Goal: Transaction & Acquisition: Download file/media

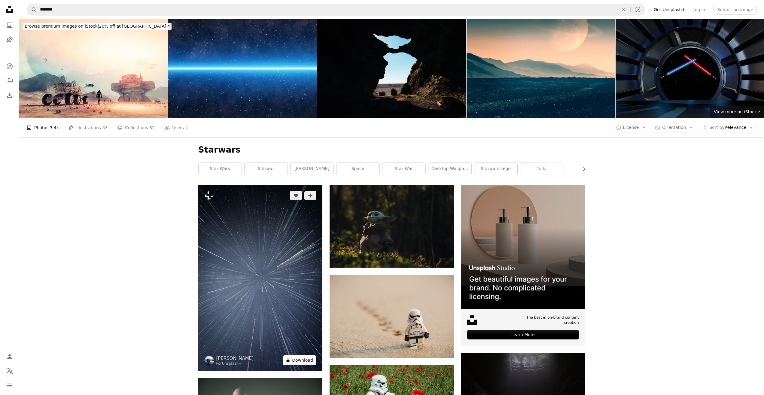
click at [307, 355] on button "A lock Download" at bounding box center [300, 360] width 34 height 10
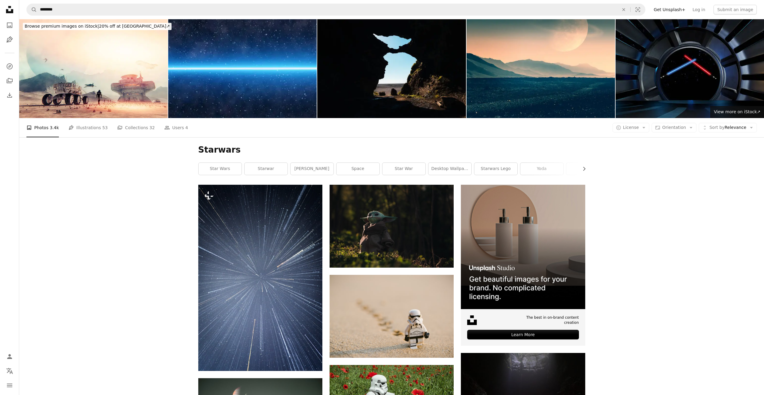
click at [649, 123] on button "A copyright icon © License Arrow down" at bounding box center [630, 128] width 37 height 10
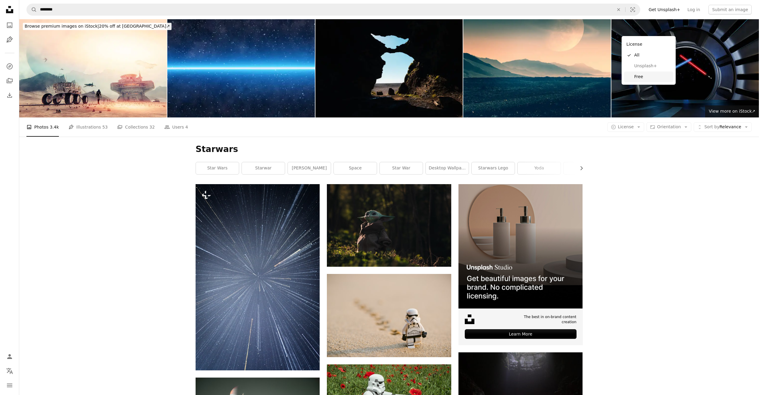
click at [646, 74] on span "Free" at bounding box center [652, 77] width 37 height 6
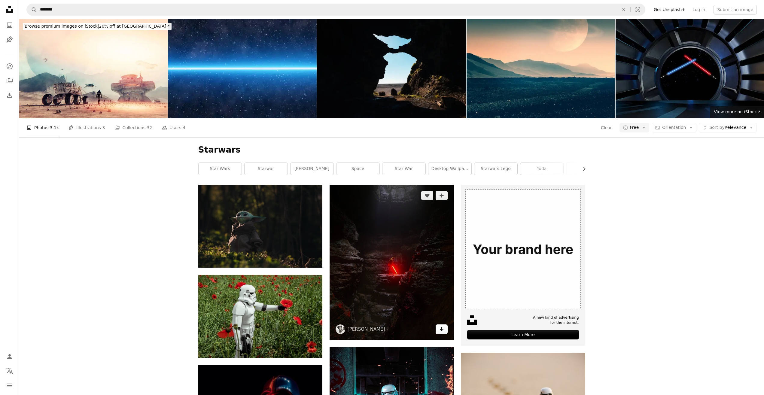
click at [443, 325] on icon "Arrow pointing down" at bounding box center [441, 328] width 5 height 7
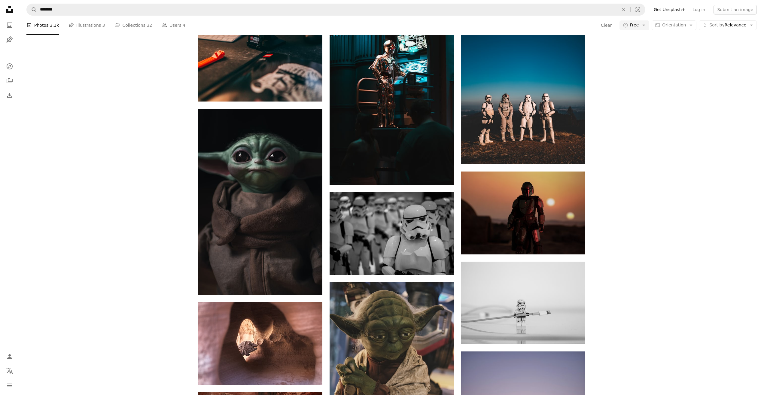
scroll to position [755, 0]
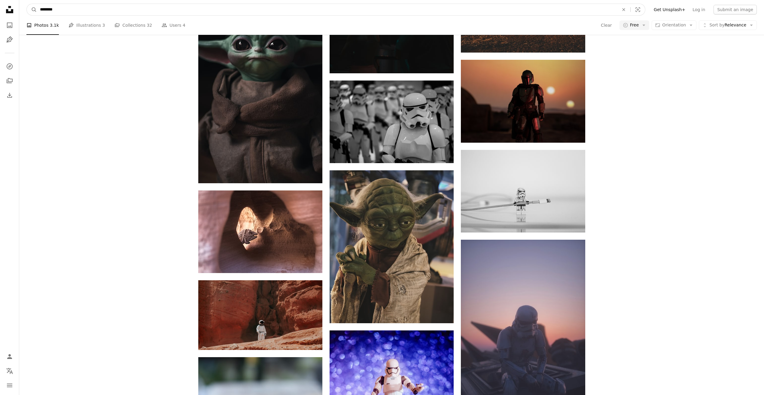
click at [93, 9] on input "********" at bounding box center [327, 9] width 580 height 11
type input "**********"
click button "A magnifying glass" at bounding box center [32, 9] width 10 height 11
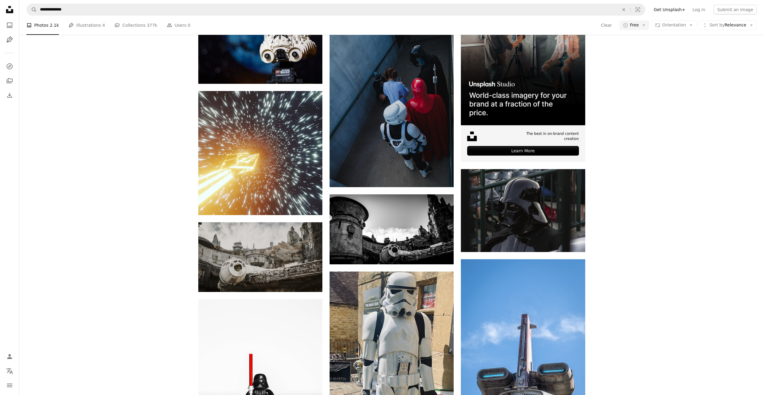
scroll to position [92, 0]
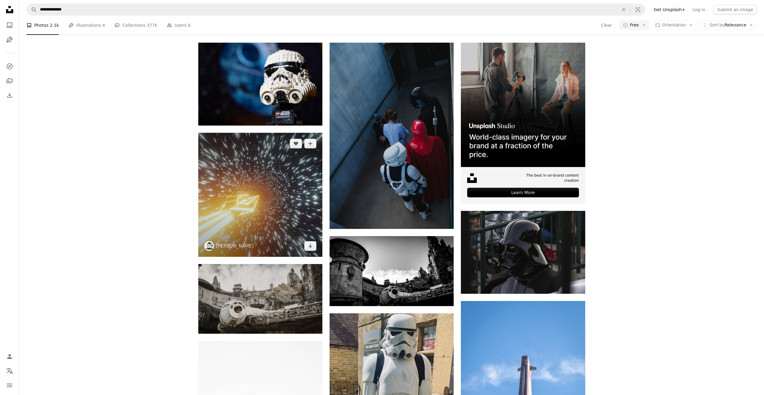
scroll to position [83, 0]
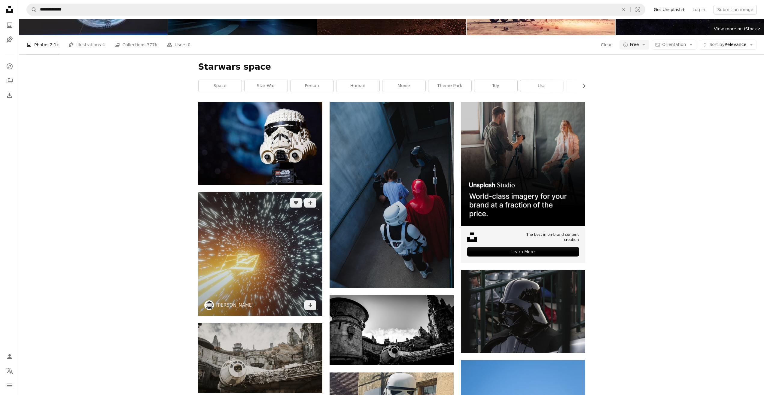
click at [248, 192] on img at bounding box center [260, 254] width 124 height 124
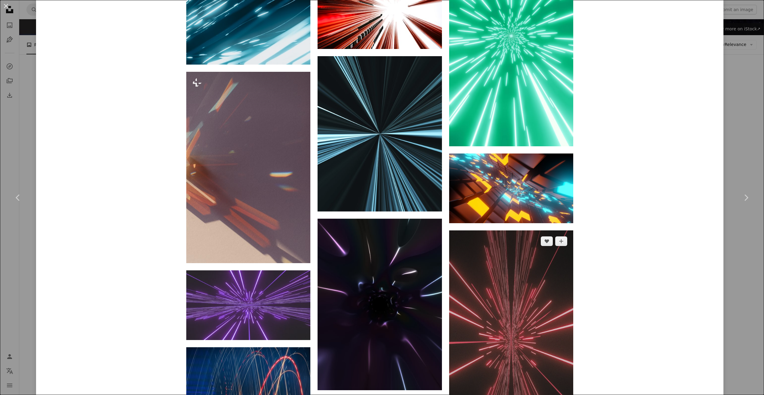
scroll to position [1216, 0]
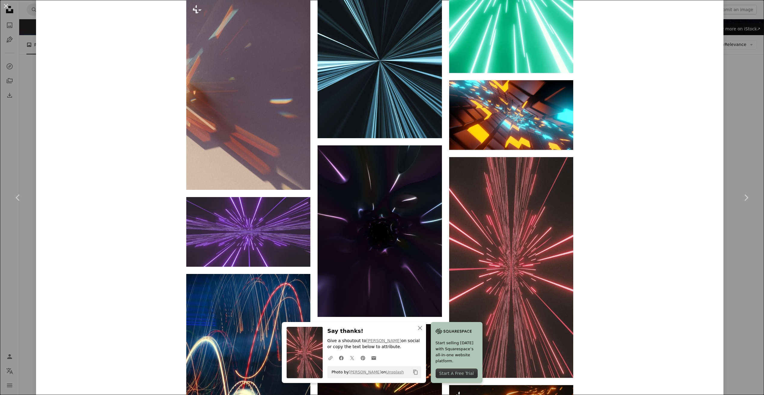
scroll to position [1324, 0]
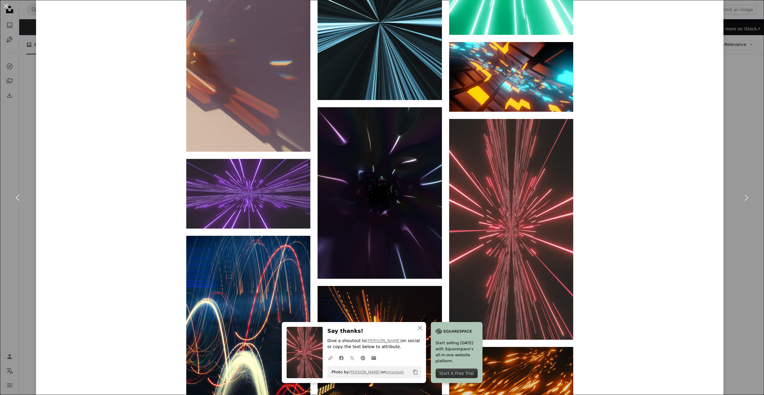
click at [0, 155] on div "An X shape Chevron left Chevron right An X shape Close Say thanks! Give a shout…" at bounding box center [382, 197] width 764 height 395
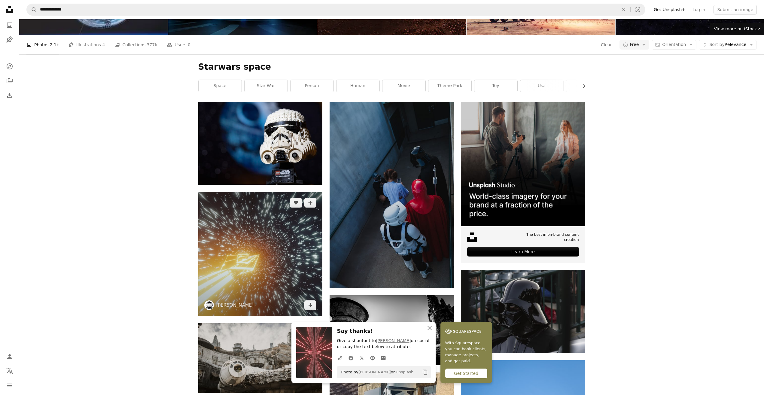
click at [277, 192] on img at bounding box center [260, 254] width 124 height 124
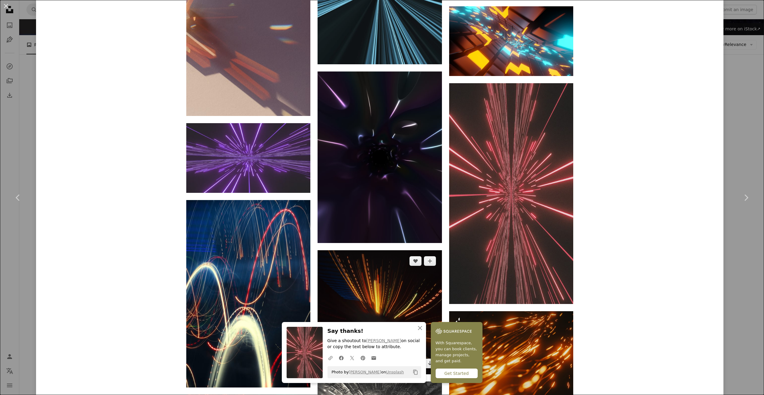
scroll to position [1367, 0]
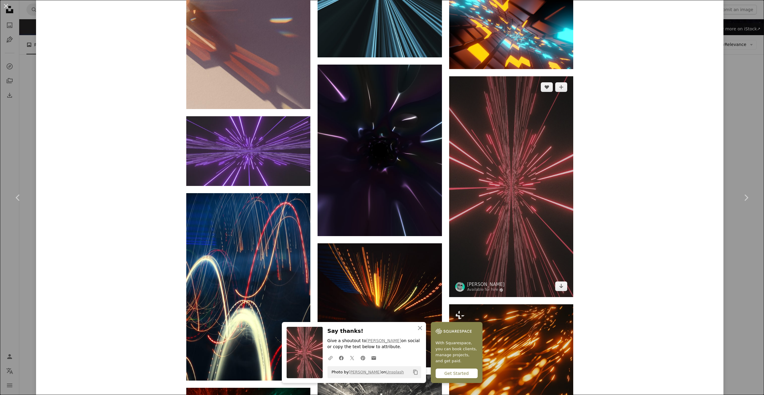
click at [541, 115] on img at bounding box center [511, 186] width 124 height 221
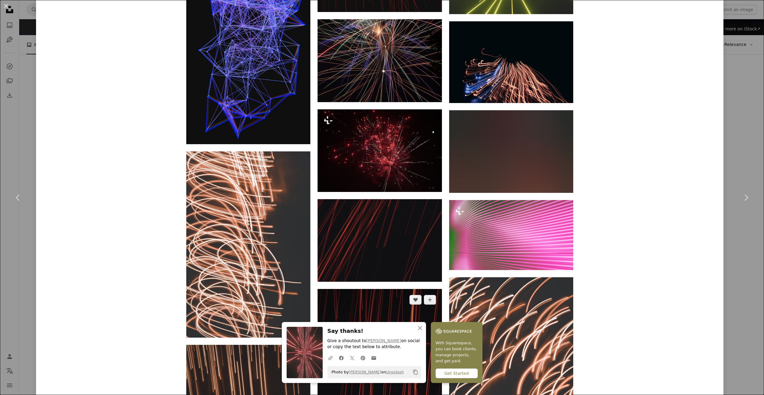
scroll to position [1936, 0]
